Goal: Information Seeking & Learning: Learn about a topic

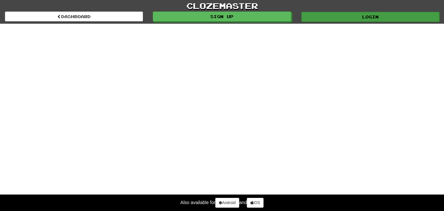
select select "*******"
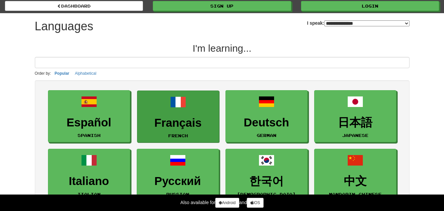
scroll to position [13, 0]
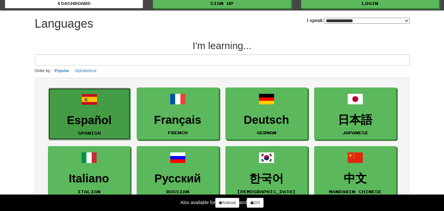
click at [105, 109] on link "Español Spanish" at bounding box center [89, 114] width 82 height 52
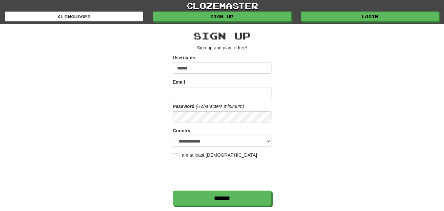
type input "******"
click at [188, 90] on input "Email" at bounding box center [222, 92] width 99 height 11
type input "**********"
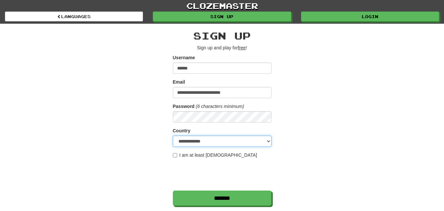
select select "**"
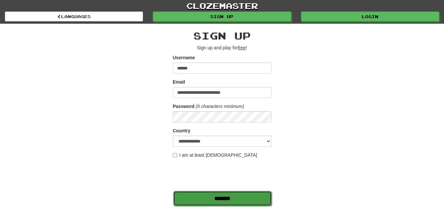
click at [214, 200] on input "*******" at bounding box center [222, 198] width 99 height 15
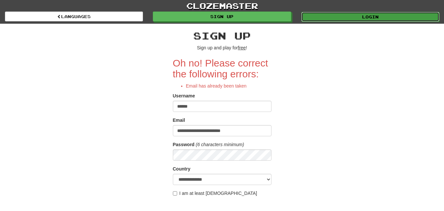
click at [352, 13] on link "Login" at bounding box center [370, 17] width 138 height 10
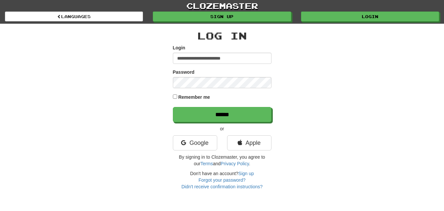
type input "**********"
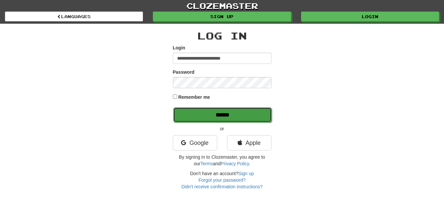
click at [205, 118] on input "******" at bounding box center [222, 114] width 99 height 15
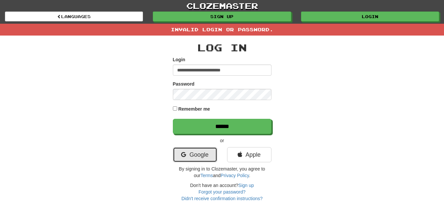
click at [195, 154] on link "Google" at bounding box center [195, 154] width 44 height 15
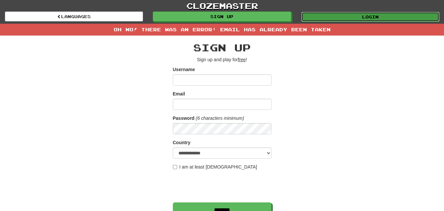
click at [343, 16] on link "Login" at bounding box center [370, 17] width 138 height 10
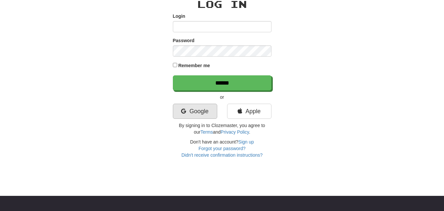
scroll to position [35, 0]
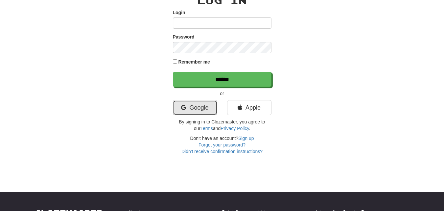
click at [194, 107] on link "Google" at bounding box center [195, 107] width 44 height 15
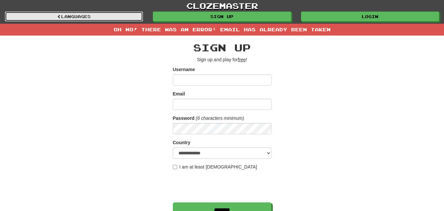
click at [39, 17] on link "Languages" at bounding box center [74, 17] width 138 height 10
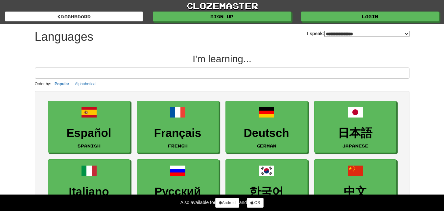
select select "*******"
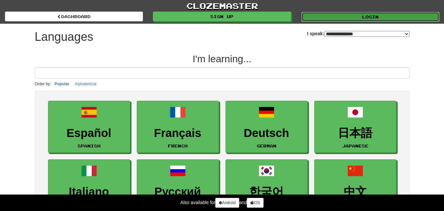
click at [350, 15] on link "Login" at bounding box center [370, 17] width 138 height 10
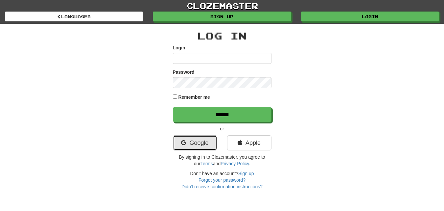
click at [194, 144] on link "Google" at bounding box center [195, 142] width 44 height 15
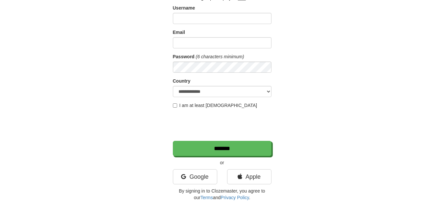
scroll to position [88, 0]
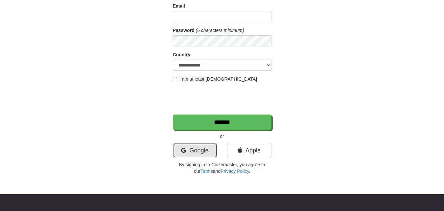
click at [193, 150] on link "Google" at bounding box center [195, 150] width 44 height 15
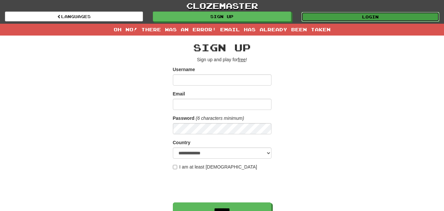
click at [357, 16] on link "Login" at bounding box center [370, 17] width 138 height 10
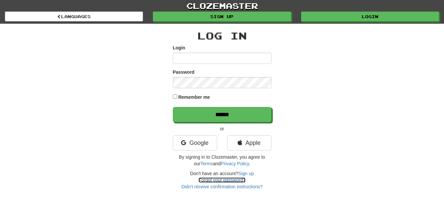
click at [218, 179] on link "Forgot your password?" at bounding box center [221, 179] width 47 height 5
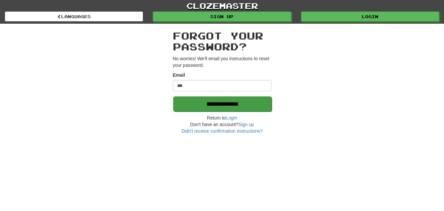
type input "**********"
click at [219, 101] on input "**********" at bounding box center [222, 103] width 99 height 15
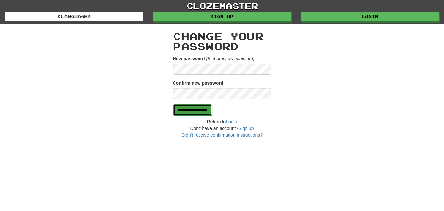
click at [198, 110] on input "**********" at bounding box center [192, 109] width 39 height 11
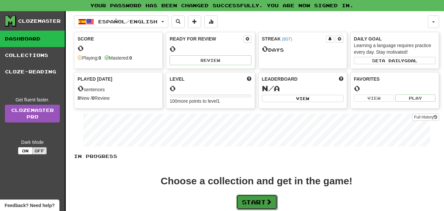
click at [247, 202] on button "Start" at bounding box center [256, 201] width 41 height 15
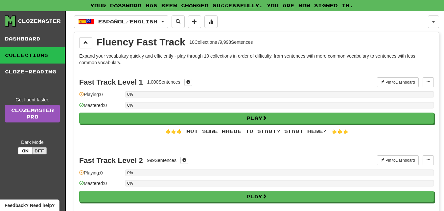
click at [157, 102] on div "0%" at bounding box center [279, 105] width 309 height 7
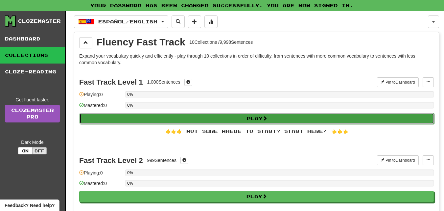
click at [172, 120] on button "Play" at bounding box center [257, 118] width 355 height 11
select select "**"
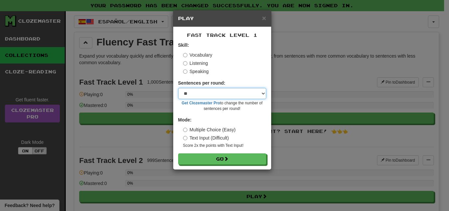
click at [239, 93] on select "* ** ** ** ** ** *** ********" at bounding box center [222, 93] width 88 height 11
click at [254, 96] on select "* ** ** ** ** ** *** ********" at bounding box center [222, 93] width 88 height 11
click at [248, 95] on select "* ** ** ** ** ** *** ********" at bounding box center [222, 93] width 88 height 11
click at [238, 79] on form "Skill: Vocabulary Listening Speaking Sentences per round: * ** ** ** ** ** *** …" at bounding box center [222, 103] width 88 height 123
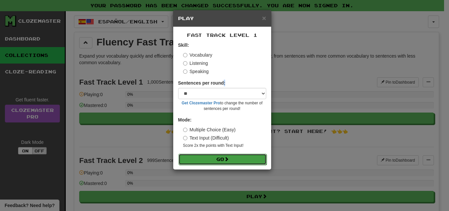
click at [204, 154] on button "Go" at bounding box center [222, 158] width 88 height 11
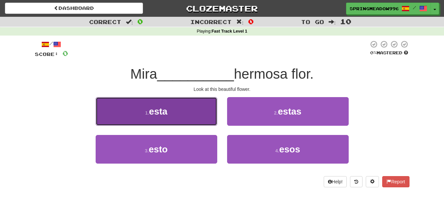
click at [160, 116] on span "esta" at bounding box center [158, 111] width 18 height 10
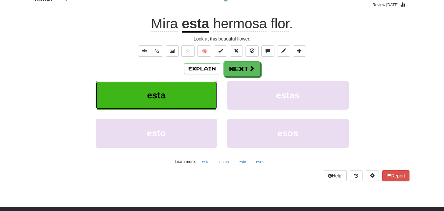
scroll to position [55, 0]
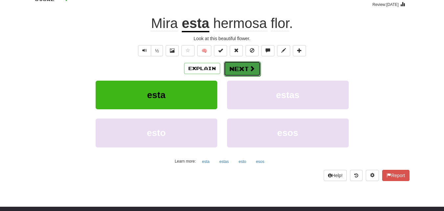
click at [241, 70] on button "Next" at bounding box center [242, 68] width 37 height 15
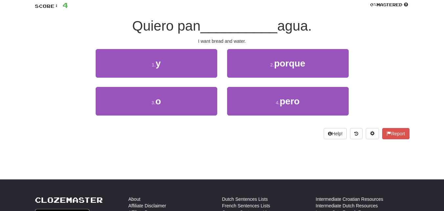
scroll to position [33, 0]
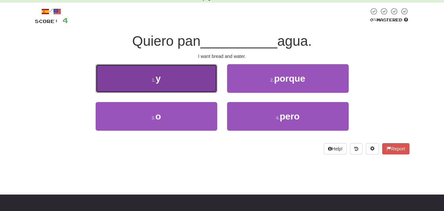
click at [157, 74] on span "y" at bounding box center [158, 78] width 5 height 10
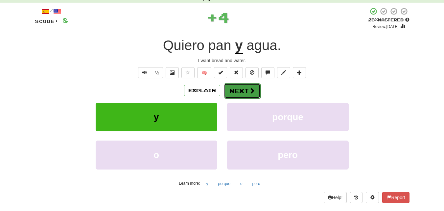
click at [245, 88] on button "Next" at bounding box center [242, 90] width 37 height 15
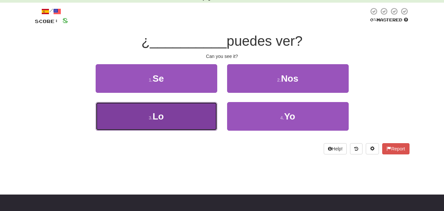
click at [169, 119] on button "3 . Lo" at bounding box center [157, 116] width 122 height 29
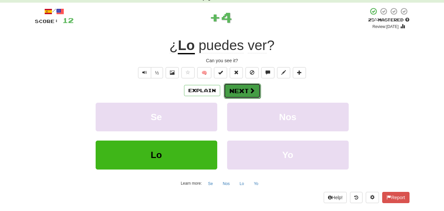
click at [226, 91] on button "Next" at bounding box center [242, 90] width 37 height 15
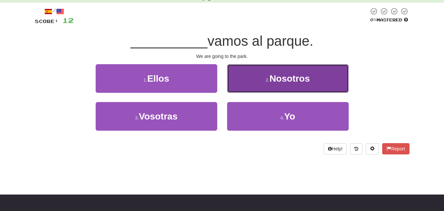
click at [250, 77] on button "2 . Nosotros" at bounding box center [288, 78] width 122 height 29
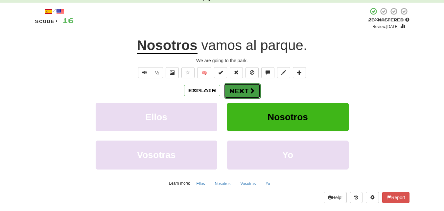
click at [228, 94] on button "Next" at bounding box center [242, 90] width 37 height 15
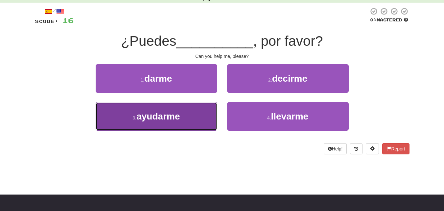
click at [194, 121] on button "3 . ayudarme" at bounding box center [157, 116] width 122 height 29
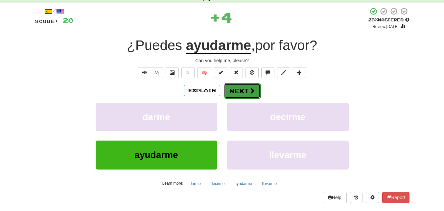
click at [234, 93] on button "Next" at bounding box center [242, 90] width 37 height 15
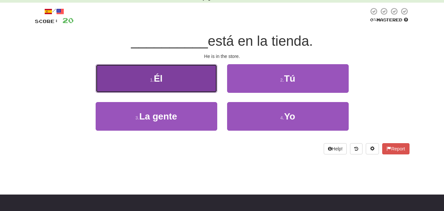
click at [160, 79] on span "Él" at bounding box center [158, 78] width 9 height 10
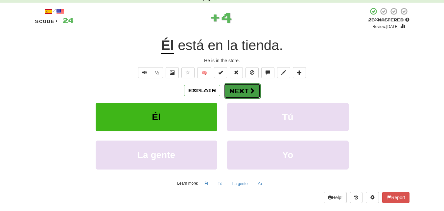
click at [233, 86] on button "Next" at bounding box center [242, 90] width 37 height 15
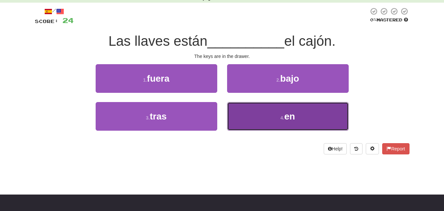
click at [261, 112] on button "4 . en" at bounding box center [288, 116] width 122 height 29
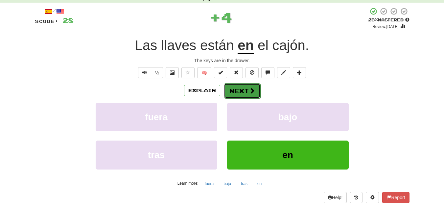
click at [229, 86] on button "Next" at bounding box center [242, 90] width 37 height 15
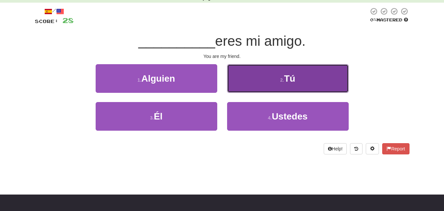
click at [244, 76] on button "2 . Tú" at bounding box center [288, 78] width 122 height 29
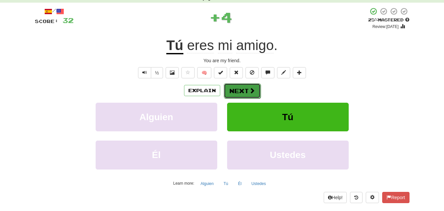
click at [238, 90] on button "Next" at bounding box center [242, 90] width 37 height 15
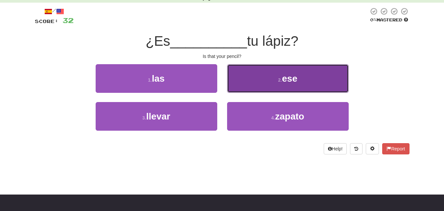
click at [274, 75] on button "2 . ese" at bounding box center [288, 78] width 122 height 29
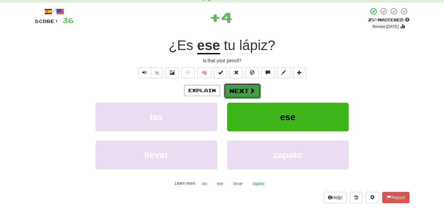
click at [238, 92] on button "Next" at bounding box center [242, 90] width 37 height 15
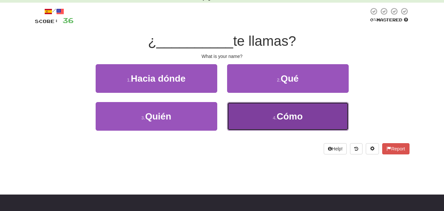
click at [244, 111] on button "4 . Cómo" at bounding box center [288, 116] width 122 height 29
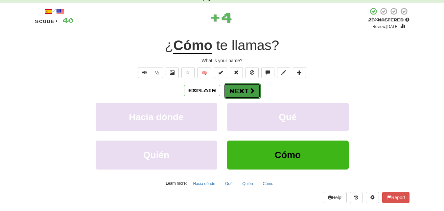
click at [244, 87] on button "Next" at bounding box center [242, 90] width 37 height 15
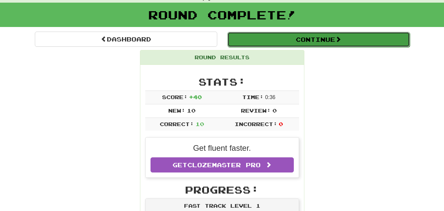
click at [288, 41] on button "Continue" at bounding box center [318, 39] width 182 height 15
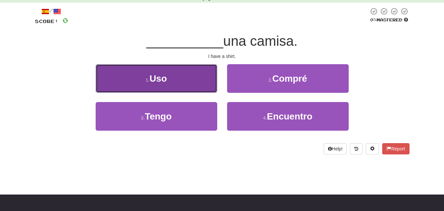
click at [186, 78] on button "1 . Uso" at bounding box center [157, 78] width 122 height 29
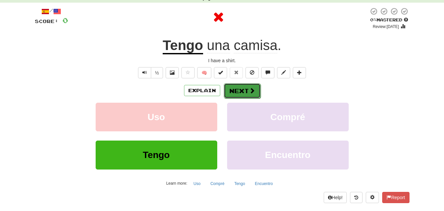
click at [251, 88] on span at bounding box center [252, 90] width 6 height 6
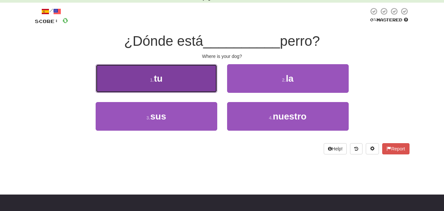
click at [191, 72] on button "1 . tu" at bounding box center [157, 78] width 122 height 29
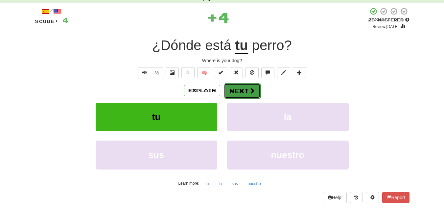
click at [249, 87] on span at bounding box center [252, 90] width 6 height 6
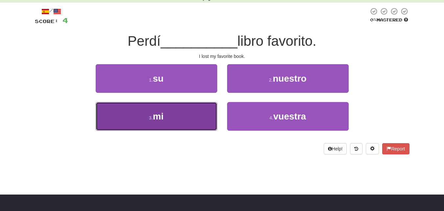
click at [130, 108] on button "3 . mi" at bounding box center [157, 116] width 122 height 29
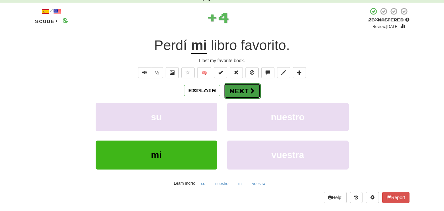
click at [231, 84] on button "Next" at bounding box center [242, 90] width 37 height 15
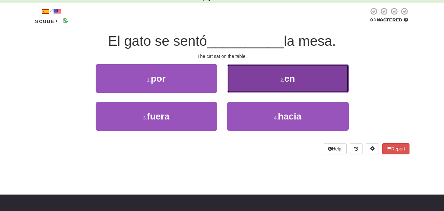
click at [254, 76] on button "2 . en" at bounding box center [288, 78] width 122 height 29
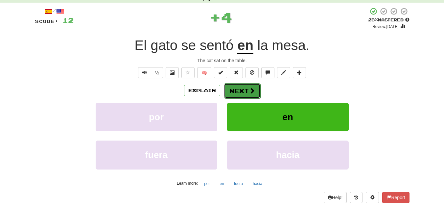
click at [242, 90] on button "Next" at bounding box center [242, 90] width 37 height 15
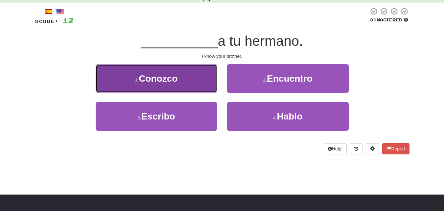
click at [188, 82] on button "1 . Conozco" at bounding box center [157, 78] width 122 height 29
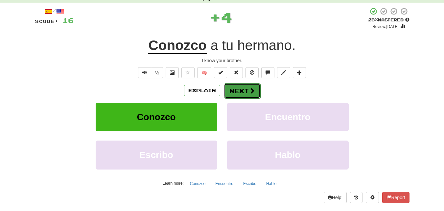
click at [249, 88] on span at bounding box center [252, 90] width 6 height 6
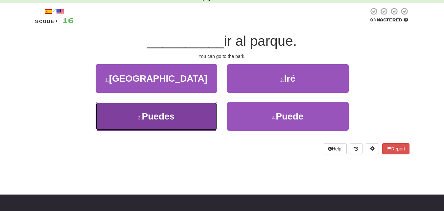
click at [173, 110] on button "3 . Puedes" at bounding box center [157, 116] width 122 height 29
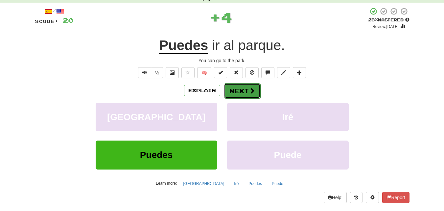
click at [251, 89] on span at bounding box center [252, 90] width 6 height 6
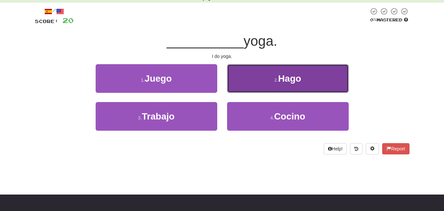
click at [251, 82] on button "2 . Hago" at bounding box center [288, 78] width 122 height 29
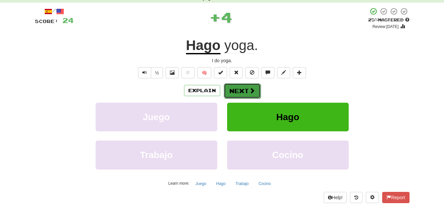
click at [246, 87] on button "Next" at bounding box center [242, 90] width 37 height 15
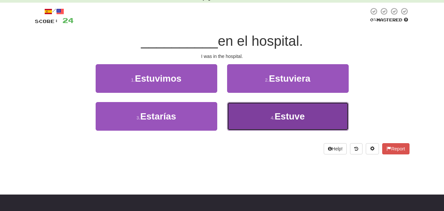
click at [271, 116] on small "4 ." at bounding box center [273, 117] width 4 height 5
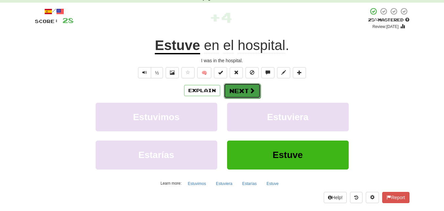
click at [233, 87] on button "Next" at bounding box center [242, 90] width 37 height 15
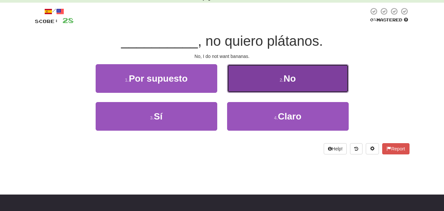
click at [258, 72] on button "2 . No" at bounding box center [288, 78] width 122 height 29
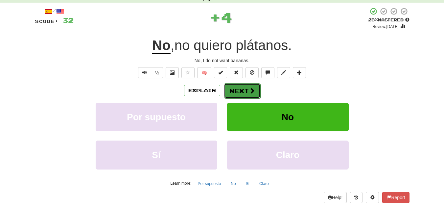
click at [249, 91] on span at bounding box center [252, 90] width 6 height 6
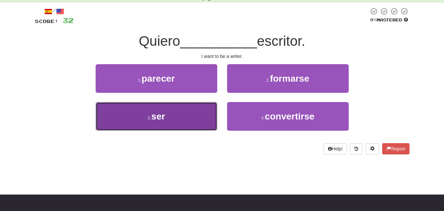
click at [205, 114] on button "3 . ser" at bounding box center [157, 116] width 122 height 29
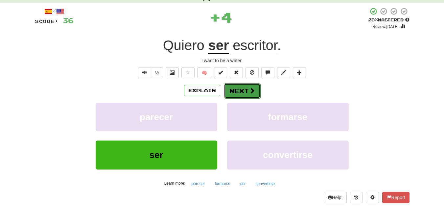
click at [241, 91] on button "Next" at bounding box center [242, 90] width 37 height 15
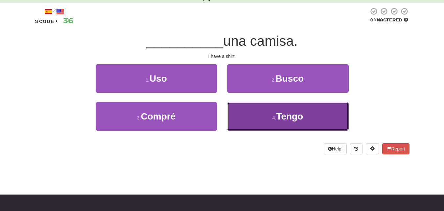
click at [256, 110] on button "4 . Tengo" at bounding box center [288, 116] width 122 height 29
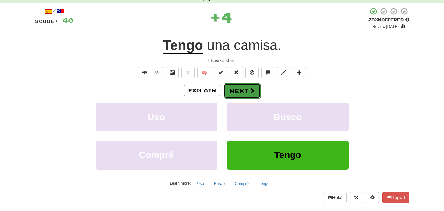
click at [240, 90] on button "Next" at bounding box center [242, 90] width 37 height 15
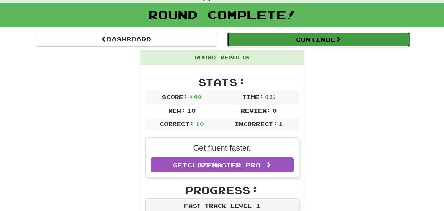
click at [304, 40] on button "Continue" at bounding box center [318, 39] width 182 height 15
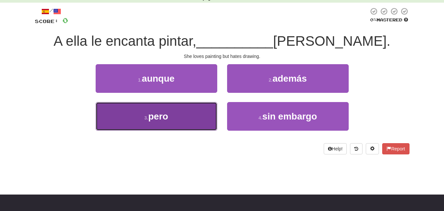
click at [178, 120] on button "3 . pero" at bounding box center [157, 116] width 122 height 29
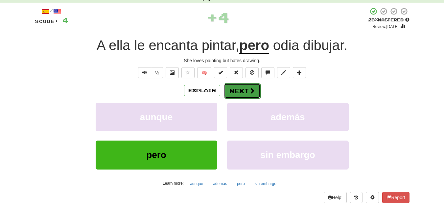
click at [238, 92] on button "Next" at bounding box center [242, 90] width 37 height 15
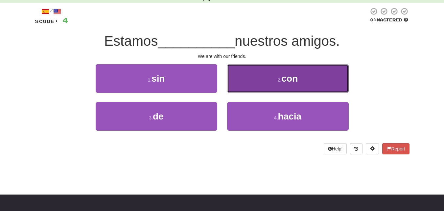
click at [259, 80] on button "2 . con" at bounding box center [288, 78] width 122 height 29
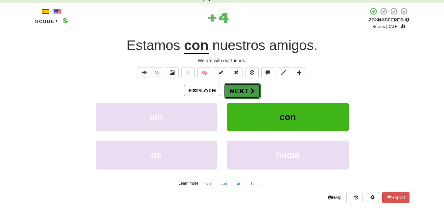
click at [238, 93] on button "Next" at bounding box center [242, 90] width 37 height 15
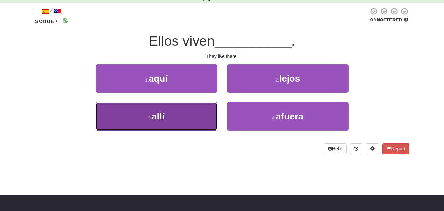
click at [187, 114] on button "3 . allí" at bounding box center [157, 116] width 122 height 29
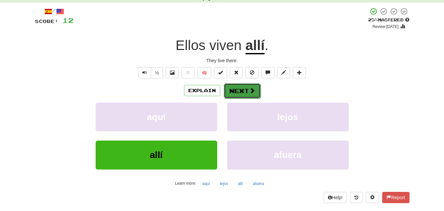
click at [239, 95] on button "Next" at bounding box center [242, 90] width 37 height 15
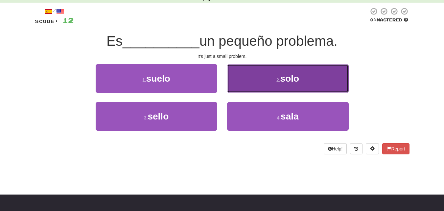
click at [252, 79] on button "2 . solo" at bounding box center [288, 78] width 122 height 29
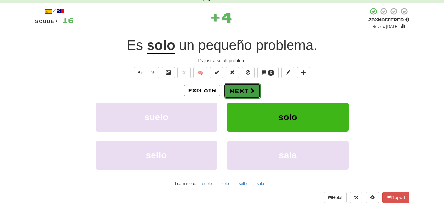
click at [249, 88] on span at bounding box center [252, 90] width 6 height 6
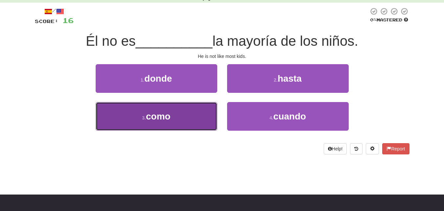
click at [176, 111] on button "3 . como" at bounding box center [157, 116] width 122 height 29
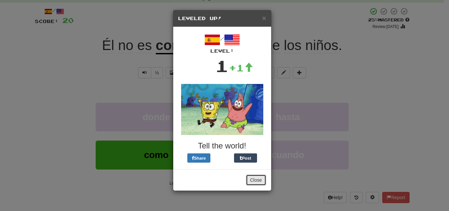
click at [256, 177] on button "Close" at bounding box center [256, 179] width 20 height 11
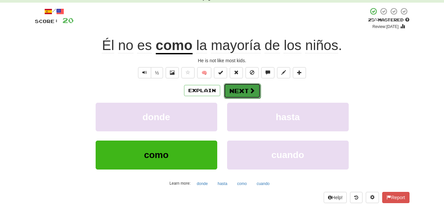
click at [242, 88] on button "Next" at bounding box center [242, 90] width 37 height 15
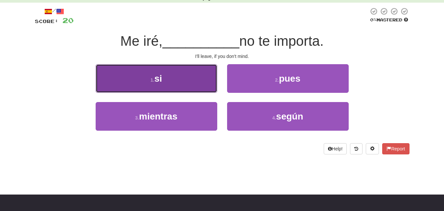
click at [168, 78] on button "1 . si" at bounding box center [157, 78] width 122 height 29
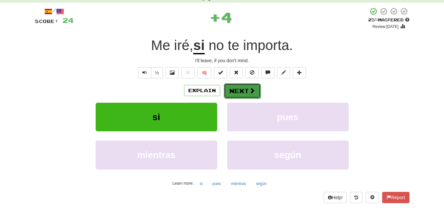
click at [237, 92] on button "Next" at bounding box center [242, 90] width 37 height 15
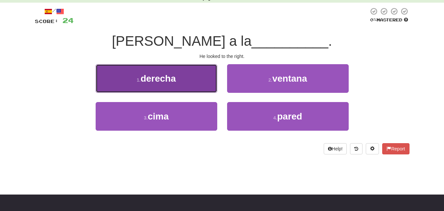
click at [188, 87] on button "1 . derecha" at bounding box center [157, 78] width 122 height 29
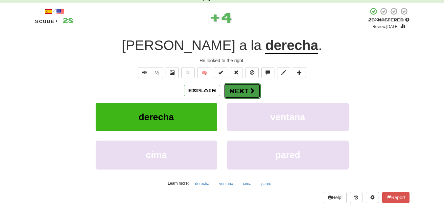
click at [231, 95] on button "Next" at bounding box center [242, 90] width 37 height 15
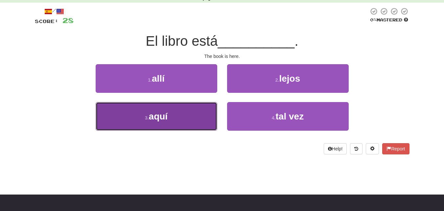
click at [196, 115] on button "3 . aquí" at bounding box center [157, 116] width 122 height 29
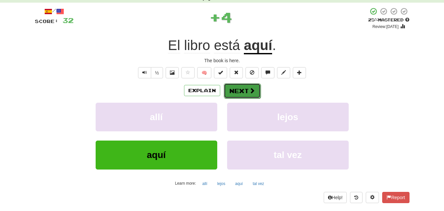
click at [236, 92] on button "Next" at bounding box center [242, 90] width 37 height 15
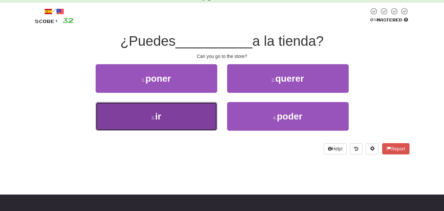
click at [192, 125] on button "3 . ir" at bounding box center [157, 116] width 122 height 29
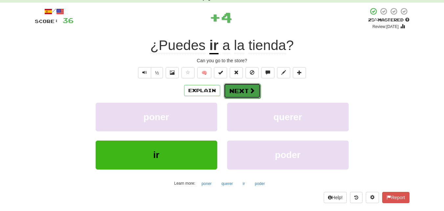
click at [236, 90] on button "Next" at bounding box center [242, 90] width 37 height 15
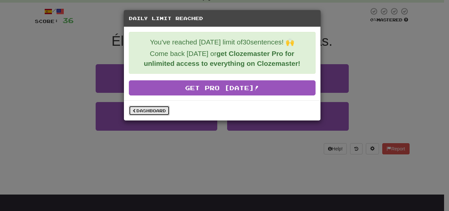
click at [151, 110] on link "Dashboard" at bounding box center [149, 110] width 41 height 10
